Goal: Task Accomplishment & Management: Complete application form

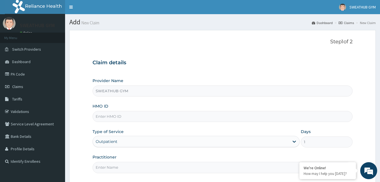
click at [139, 112] on input "HMO ID" at bounding box center [222, 116] width 260 height 11
type input "PRS/10049/B"
click at [123, 165] on input "Practitioner" at bounding box center [222, 167] width 260 height 11
type input "Funmi Oni"
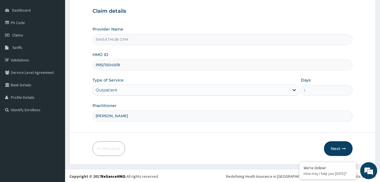
scroll to position [53, 0]
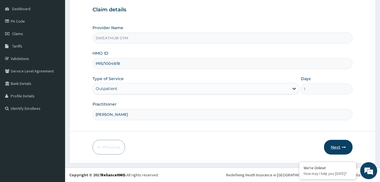
click at [340, 143] on button "Next" at bounding box center [338, 147] width 29 height 15
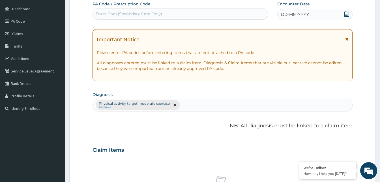
click at [247, 17] on div "Enter Code(Secondary Care Only)" at bounding box center [180, 13] width 175 height 9
type input "PA/D7523A"
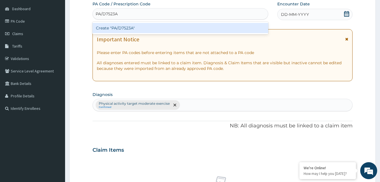
click at [242, 27] on div "Create "PA/D7523A"" at bounding box center [179, 28] width 175 height 10
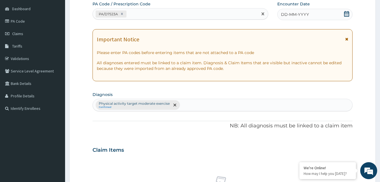
click at [344, 15] on icon at bounding box center [346, 14] width 6 height 6
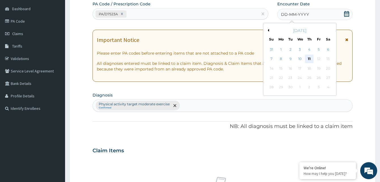
click at [309, 59] on div "11" at bounding box center [309, 59] width 8 height 8
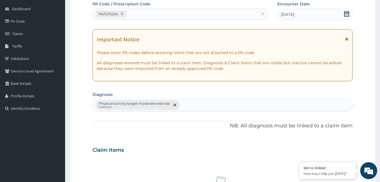
click at [301, 84] on div "PA Code / Prescription Code PA/D7523A Encounter Date 11-09-2025 Important Notic…" at bounding box center [222, 148] width 260 height 294
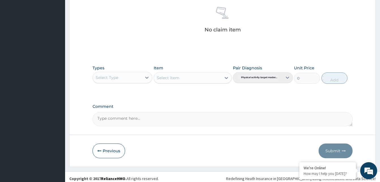
scroll to position [222, 0]
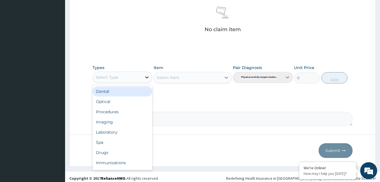
click at [145, 78] on icon at bounding box center [147, 77] width 6 height 6
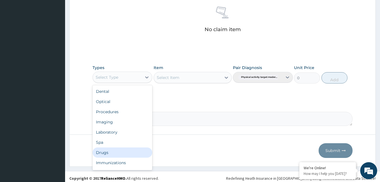
scroll to position [19, 0]
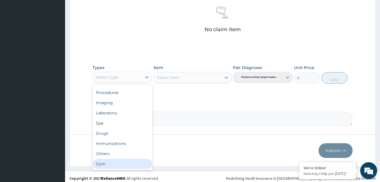
click at [137, 163] on div "Gym" at bounding box center [122, 164] width 60 height 10
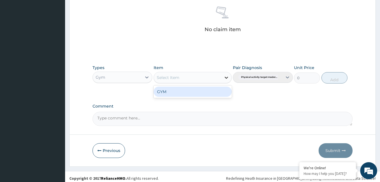
click at [225, 79] on icon at bounding box center [226, 78] width 6 height 6
click at [223, 88] on div "GYM" at bounding box center [192, 91] width 78 height 10
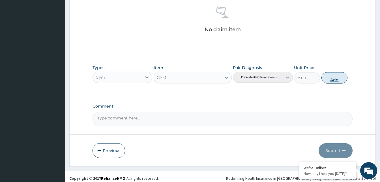
click at [332, 79] on button "Add" at bounding box center [334, 77] width 26 height 11
type input "0"
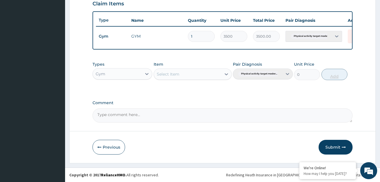
scroll to position [203, 0]
click at [334, 145] on button "Submit" at bounding box center [335, 147] width 34 height 15
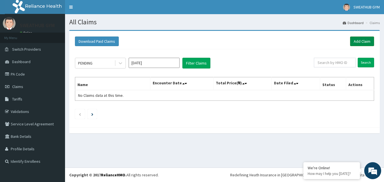
click at [366, 39] on link "Add Claim" at bounding box center [362, 41] width 24 height 10
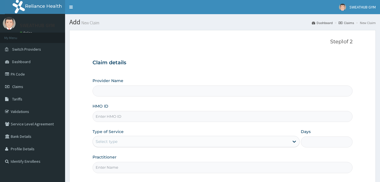
click at [268, 94] on input "Provider Name" at bounding box center [222, 90] width 260 height 11
type input "SWEATHUB GYM"
type input "1"
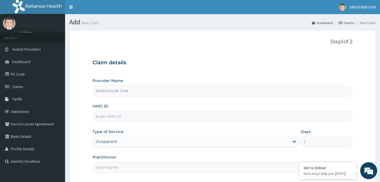
click at [244, 116] on input "HMO ID" at bounding box center [222, 116] width 260 height 11
type input "YSS/10006/C"
click at [194, 171] on input "Practitioner" at bounding box center [222, 167] width 260 height 11
type input "Funmi Oni"
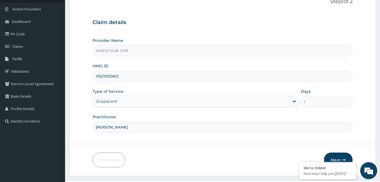
scroll to position [53, 0]
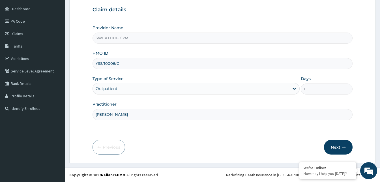
click at [341, 144] on button "Next" at bounding box center [338, 147] width 29 height 15
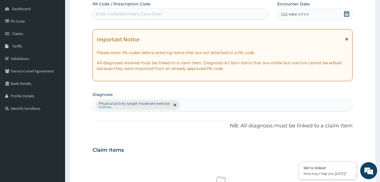
click at [235, 17] on div "Enter Code(Secondary Care Only)" at bounding box center [180, 13] width 175 height 9
type input "PA/7F7151"
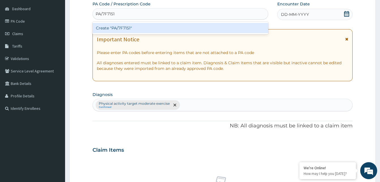
click at [232, 25] on div "Create "PA/7F7151"" at bounding box center [179, 28] width 175 height 10
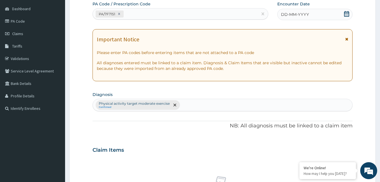
click at [346, 12] on icon at bounding box center [346, 14] width 6 height 6
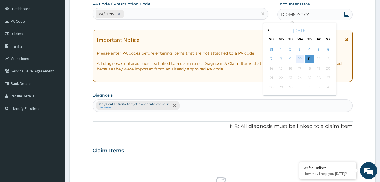
click at [301, 57] on div "10" at bounding box center [299, 59] width 8 height 8
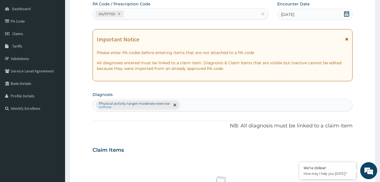
click at [365, 61] on form "Step 2 of 2 PA Code / Prescription Code PA/7F7151 Encounter Date 10-09-2025 Imp…" at bounding box center [222, 156] width 306 height 359
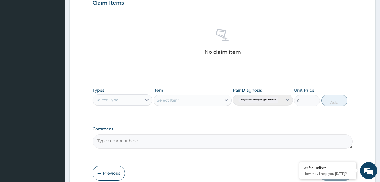
scroll to position [211, 0]
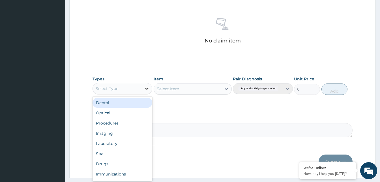
click at [145, 91] on icon at bounding box center [147, 89] width 6 height 6
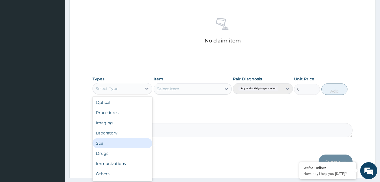
scroll to position [19, 0]
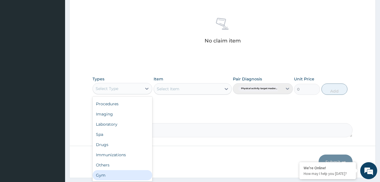
click at [140, 172] on div "Gym" at bounding box center [122, 175] width 60 height 10
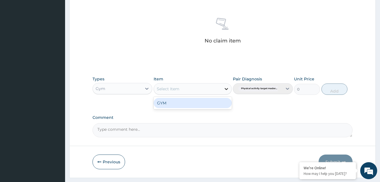
click at [230, 88] on div at bounding box center [226, 89] width 10 height 10
click at [219, 108] on div "GYM" at bounding box center [192, 103] width 78 height 12
click at [219, 105] on div "GYM" at bounding box center [192, 103] width 78 height 10
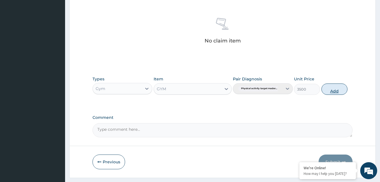
click at [334, 91] on button "Add" at bounding box center [334, 88] width 26 height 11
type input "0"
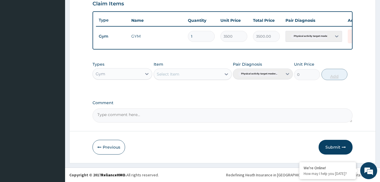
scroll to position [203, 0]
click at [336, 146] on button "Submit" at bounding box center [335, 147] width 34 height 15
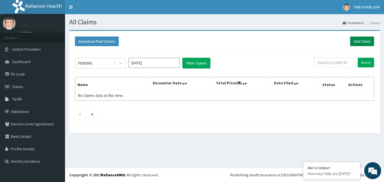
click at [368, 44] on link "Add Claim" at bounding box center [362, 41] width 24 height 10
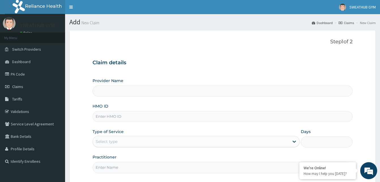
click at [149, 119] on input "HMO ID" at bounding box center [222, 116] width 260 height 11
type input "SWEATHUB GYM"
type input "1"
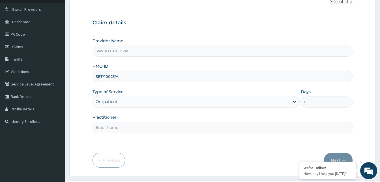
scroll to position [53, 0]
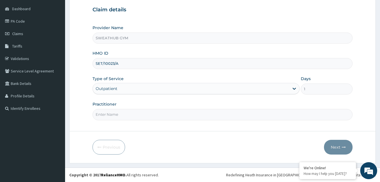
type input "SET/10023/A"
click at [251, 116] on input "Practitioner" at bounding box center [222, 114] width 260 height 11
type input "Funmi Oni"
click at [337, 148] on button "Next" at bounding box center [338, 147] width 29 height 15
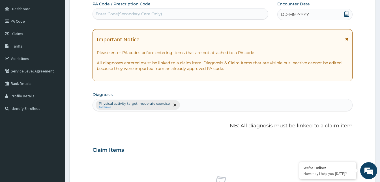
click at [179, 13] on div "Enter Code(Secondary Care Only)" at bounding box center [180, 13] width 175 height 9
type input "PA/BAFF3B"
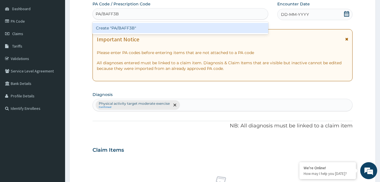
click at [178, 23] on div "Create "PA/BAFF3B"" at bounding box center [179, 28] width 175 height 12
click at [177, 26] on div "Create "PA/BAFF3B"" at bounding box center [179, 28] width 175 height 10
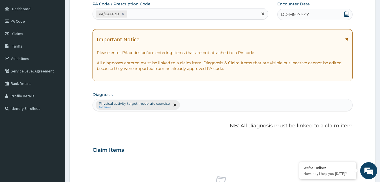
click at [343, 16] on div "DD-MM-YYYY" at bounding box center [314, 14] width 75 height 11
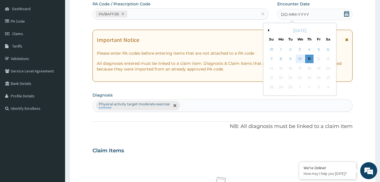
click at [300, 60] on div "10" at bounding box center [299, 59] width 8 height 8
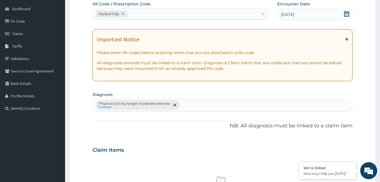
click at [354, 64] on form "Step 2 of 2 PA Code / Prescription Code PA/BAFF3B Encounter Date 10-09-2025 Imp…" at bounding box center [222, 156] width 306 height 359
click at [370, 89] on form "Step 2 of 2 PA Code / Prescription Code PA/BAFF3B Encounter Date 10-09-2025 Imp…" at bounding box center [222, 156] width 306 height 359
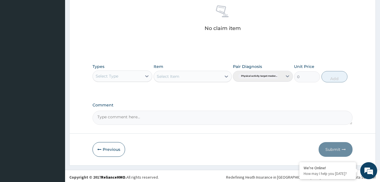
scroll to position [226, 0]
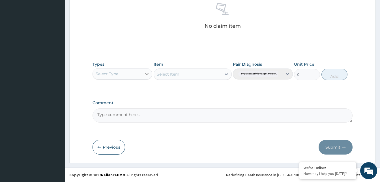
click at [148, 74] on icon at bounding box center [147, 74] width 6 height 6
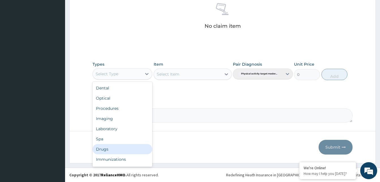
scroll to position [19, 0]
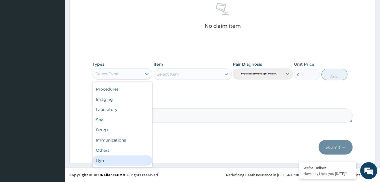
click at [132, 164] on div "Gym" at bounding box center [122, 160] width 60 height 10
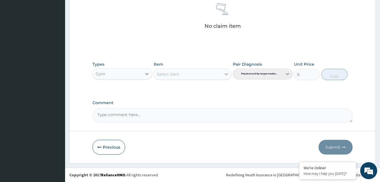
click at [228, 75] on icon at bounding box center [226, 74] width 6 height 6
click at [220, 88] on div "GYM" at bounding box center [192, 88] width 78 height 10
click at [329, 79] on button "Add" at bounding box center [334, 74] width 26 height 11
type input "0"
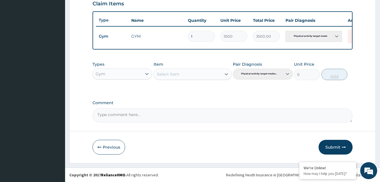
scroll to position [203, 0]
click at [332, 146] on button "Submit" at bounding box center [335, 147] width 34 height 15
